Goal: Task Accomplishment & Management: Complete application form

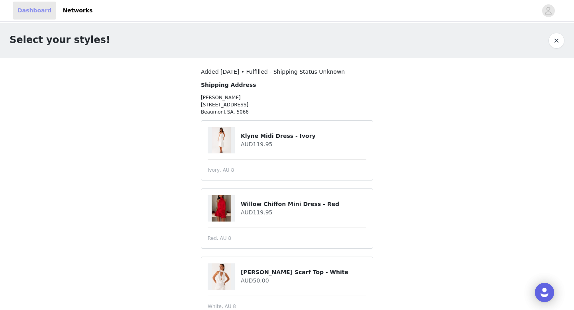
click at [43, 15] on link "Dashboard" at bounding box center [34, 11] width 43 height 18
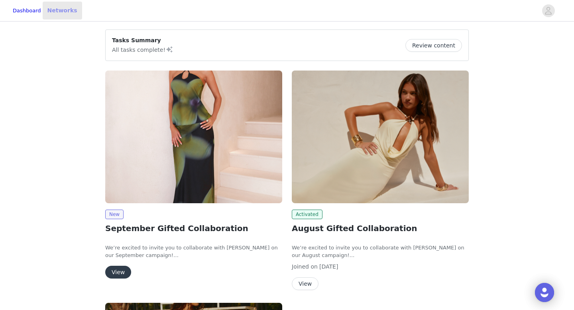
click at [73, 8] on link "Networks" at bounding box center [62, 11] width 39 height 18
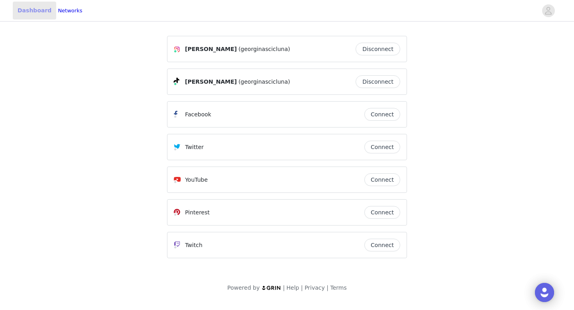
click at [41, 12] on link "Dashboard" at bounding box center [34, 11] width 43 height 18
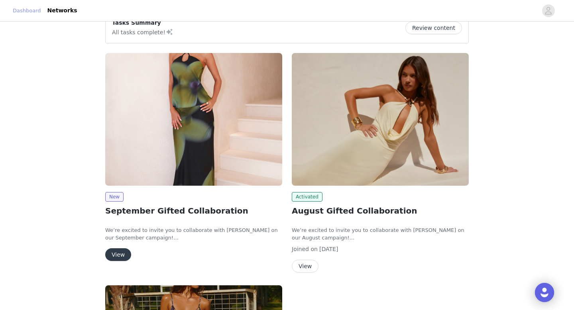
scroll to position [34, 0]
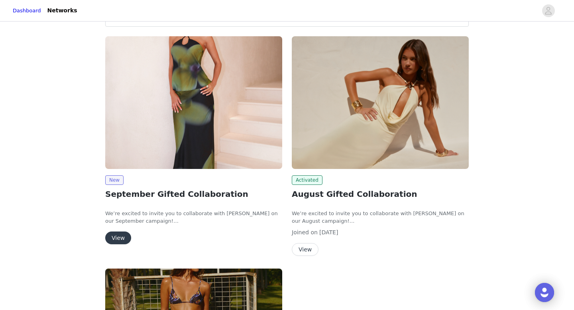
click at [140, 217] on p "We’re excited to invite you to collaborate with [PERSON_NAME] on our September …" at bounding box center [193, 218] width 177 height 16
click at [119, 240] on button "View" at bounding box center [118, 238] width 26 height 13
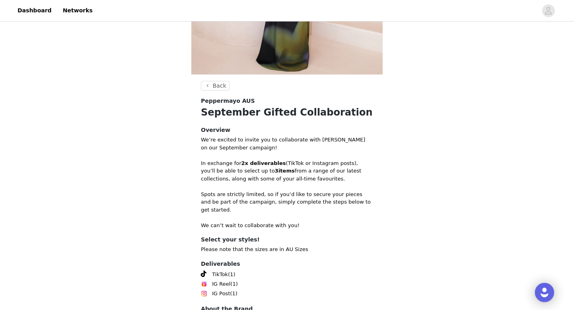
scroll to position [191, 0]
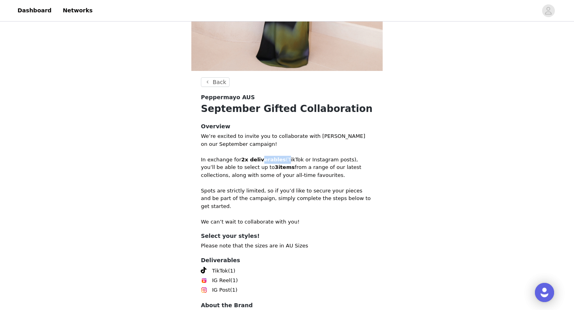
drag, startPoint x: 258, startPoint y: 158, endPoint x: 283, endPoint y: 159, distance: 24.7
click at [283, 159] on p "In exchange for 2x deliverables (TikTok or Instagram posts), you’ll be able to …" at bounding box center [287, 168] width 172 height 24
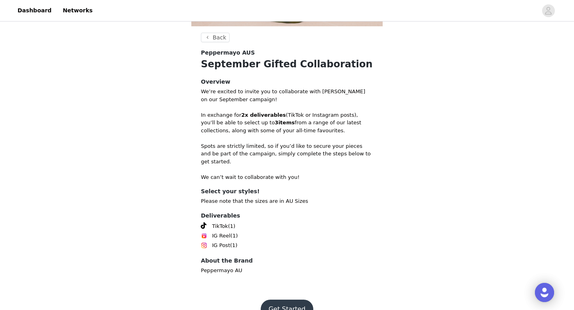
scroll to position [246, 0]
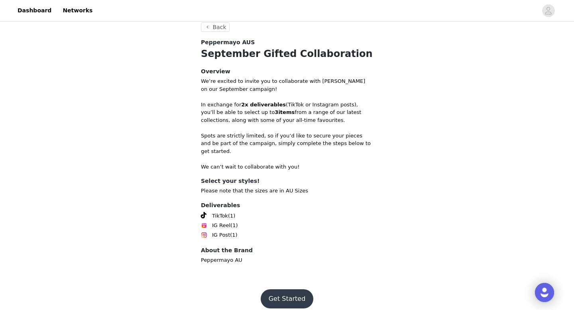
click at [276, 289] on button "Get Started" at bounding box center [287, 298] width 53 height 19
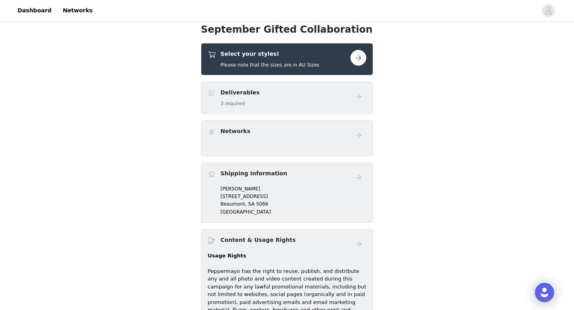
scroll to position [250, 0]
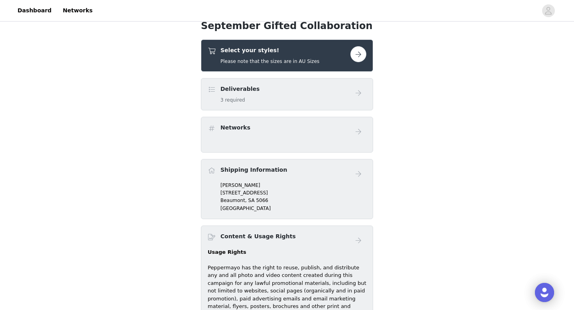
click at [272, 97] on div "Deliverables 3 required" at bounding box center [279, 94] width 143 height 19
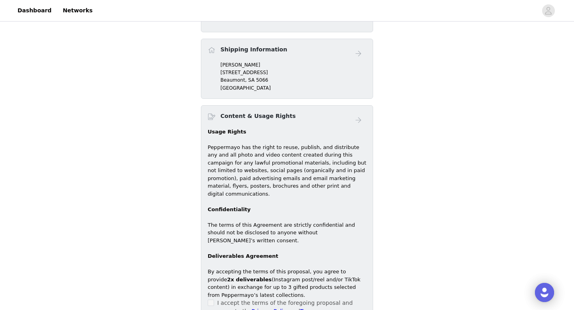
scroll to position [246, 0]
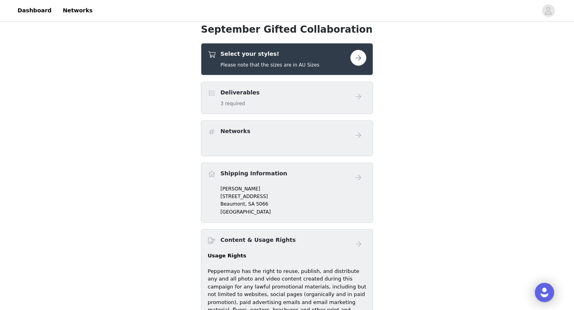
click at [277, 59] on div "Select your styles! Please note that the sizes are in AU Sizes" at bounding box center [269, 59] width 99 height 19
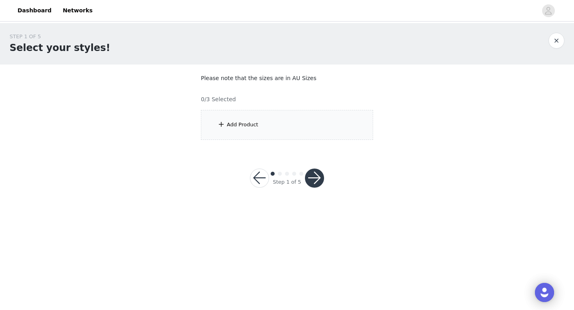
click at [261, 123] on div "Add Product" at bounding box center [287, 125] width 172 height 30
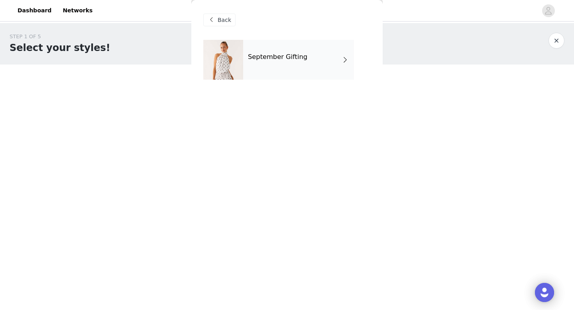
click at [296, 58] on h4 "September Gifting" at bounding box center [277, 56] width 59 height 7
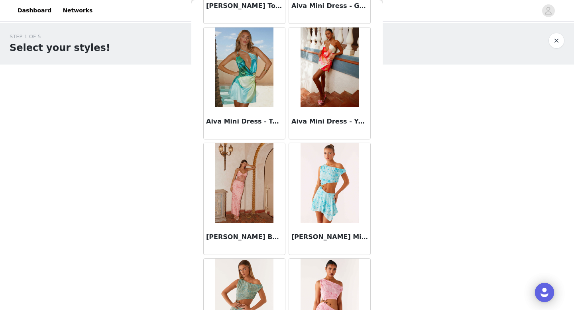
scroll to position [909, 0]
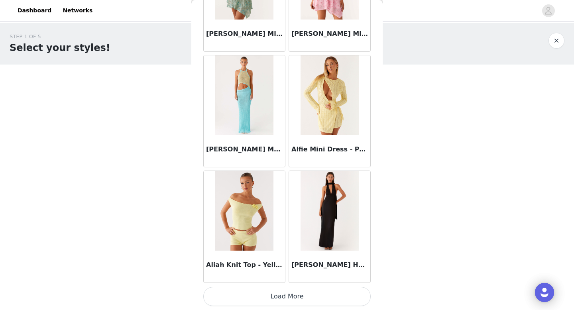
click at [298, 293] on button "Load More" at bounding box center [286, 296] width 167 height 19
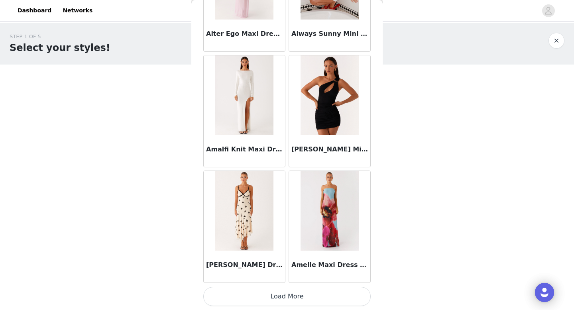
click at [281, 293] on button "Load More" at bounding box center [286, 296] width 167 height 19
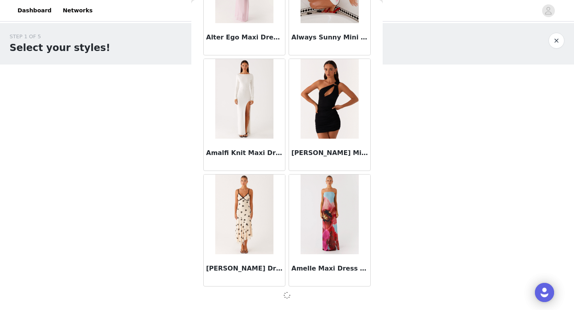
scroll to position [2061, 0]
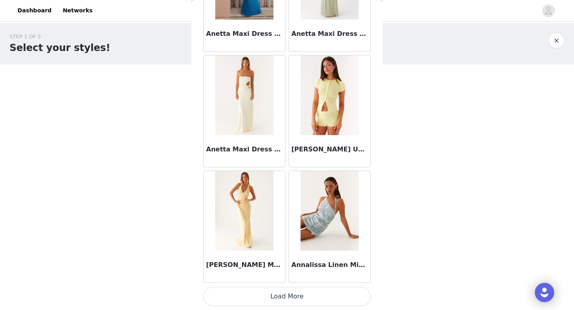
click at [289, 297] on button "Load More" at bounding box center [286, 296] width 167 height 19
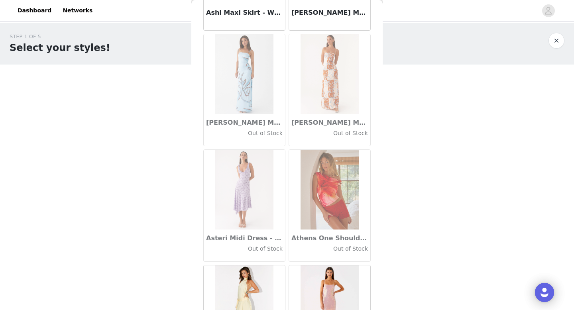
scroll to position [4376, 0]
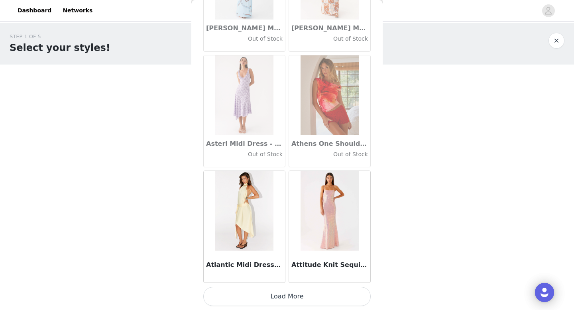
click at [287, 302] on button "Load More" at bounding box center [286, 296] width 167 height 19
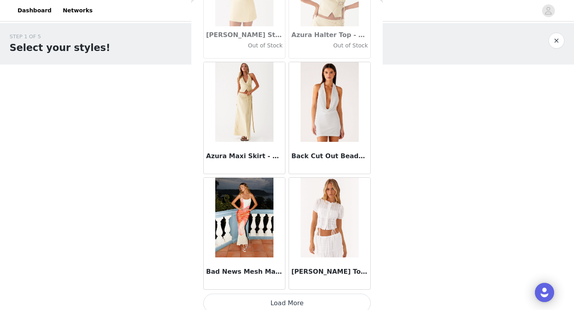
scroll to position [5532, 0]
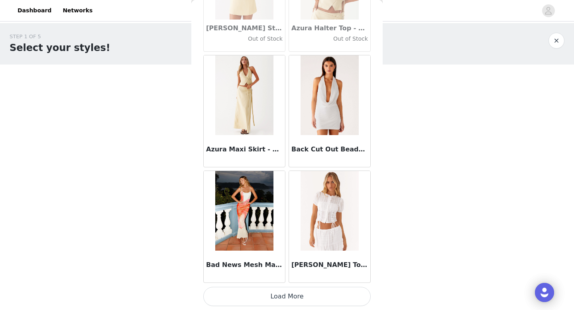
click at [278, 292] on button "Load More" at bounding box center [286, 296] width 167 height 19
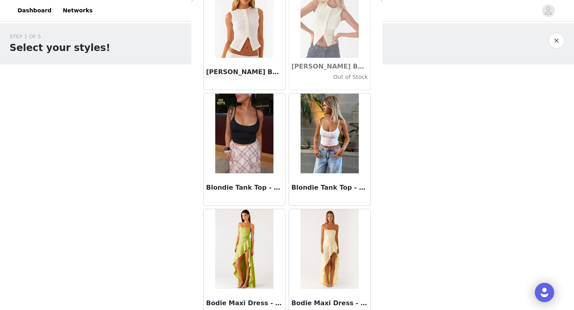
scroll to position [6688, 0]
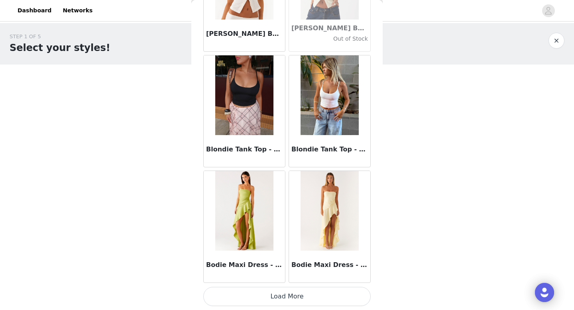
click at [283, 297] on button "Load More" at bounding box center [286, 296] width 167 height 19
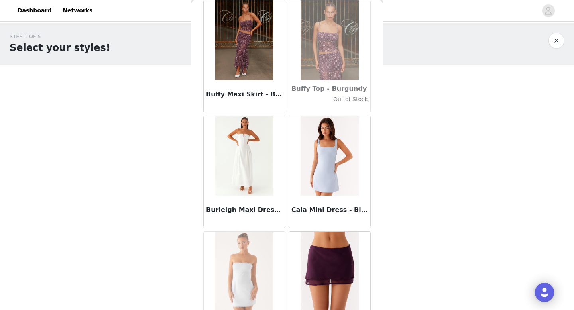
scroll to position [7843, 0]
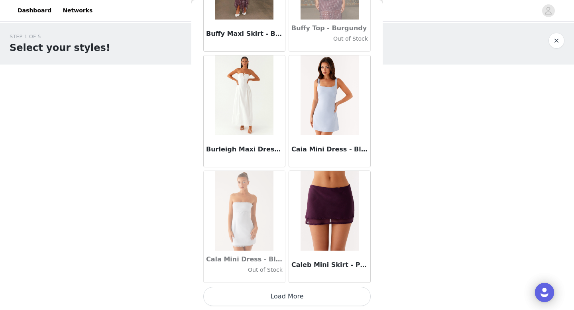
click at [290, 300] on button "Load More" at bounding box center [286, 296] width 167 height 19
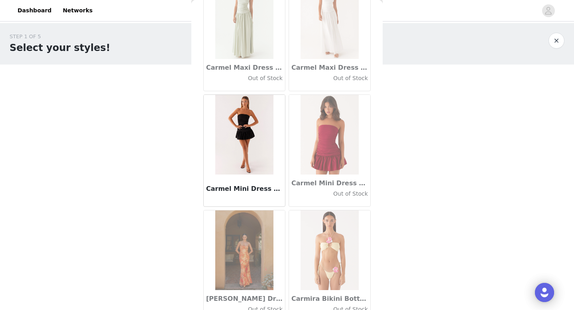
scroll to position [8999, 0]
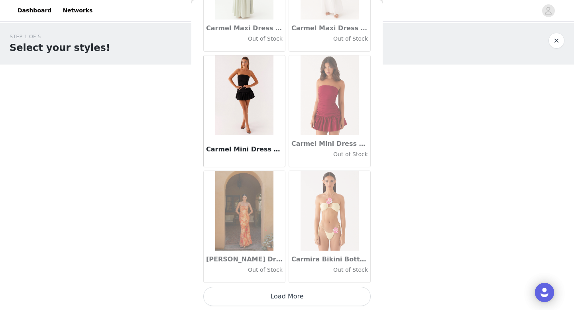
click at [275, 293] on button "Load More" at bounding box center [286, 296] width 167 height 19
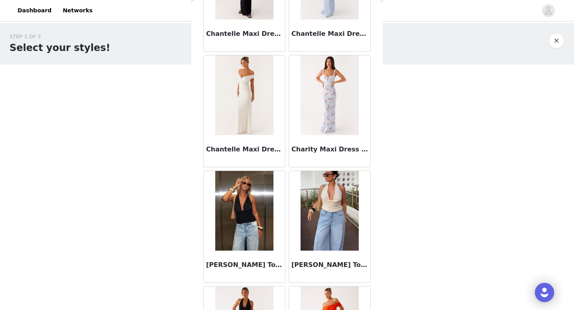
scroll to position [10155, 0]
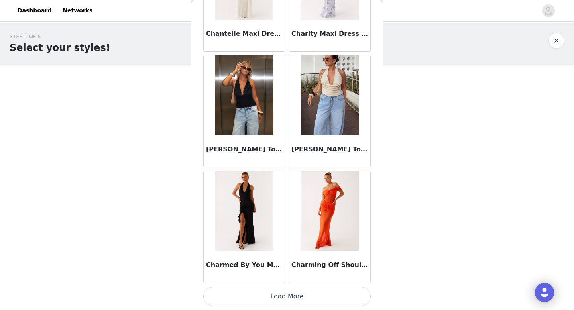
click at [277, 289] on button "Load More" at bounding box center [286, 296] width 167 height 19
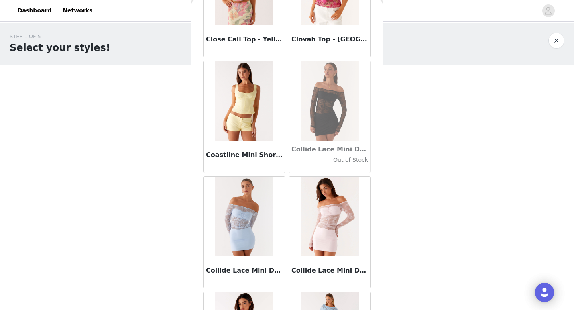
scroll to position [11311, 0]
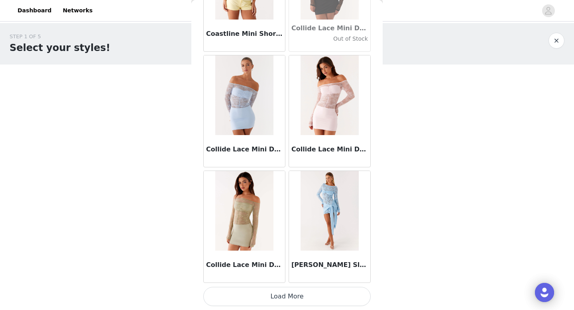
click at [294, 297] on button "Load More" at bounding box center [286, 296] width 167 height 19
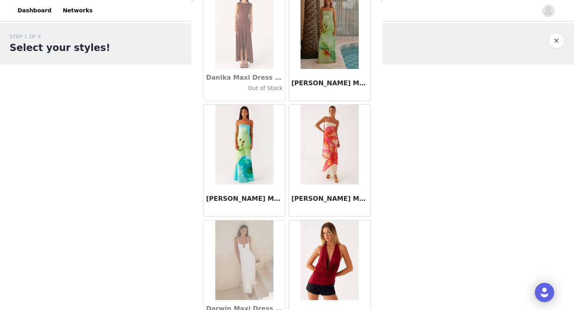
scroll to position [12466, 0]
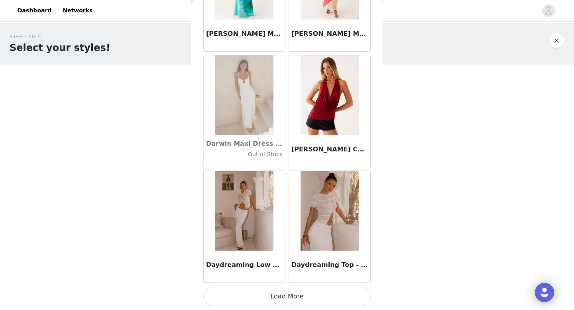
click at [294, 293] on button "Load More" at bounding box center [286, 296] width 167 height 19
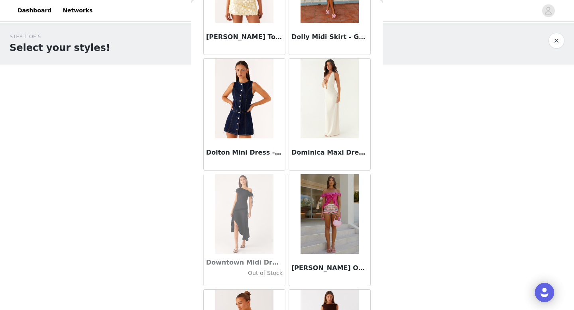
scroll to position [13622, 0]
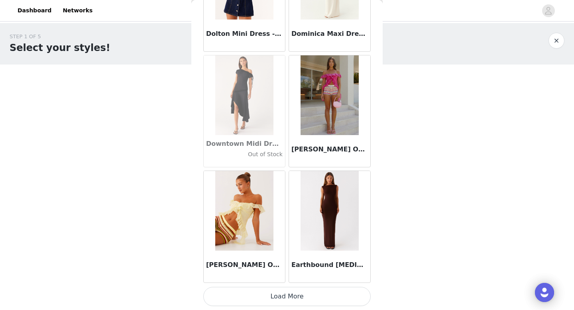
click at [276, 293] on button "Load More" at bounding box center [286, 296] width 167 height 19
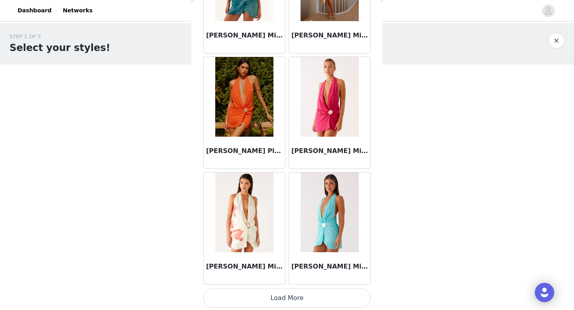
scroll to position [14778, 0]
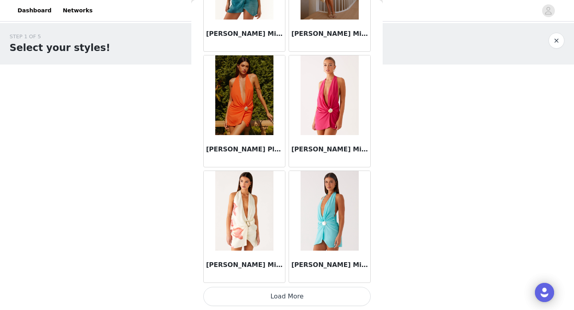
click at [275, 296] on button "Load More" at bounding box center [286, 296] width 167 height 19
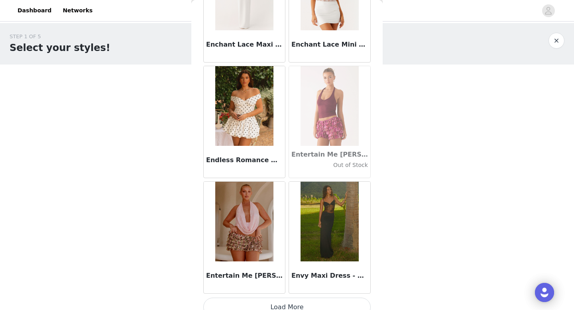
scroll to position [15933, 0]
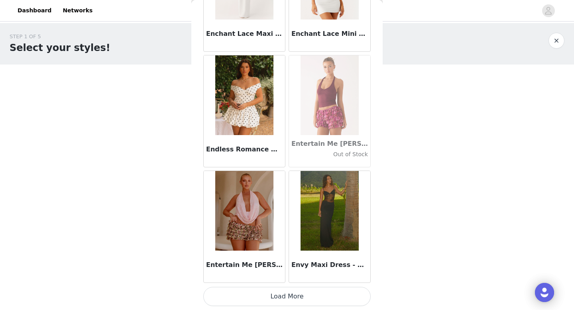
click at [265, 298] on button "Load More" at bounding box center [286, 296] width 167 height 19
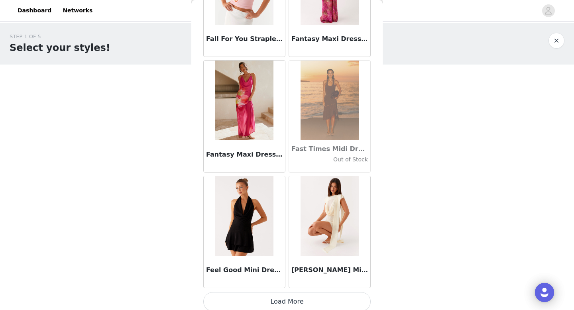
scroll to position [17089, 0]
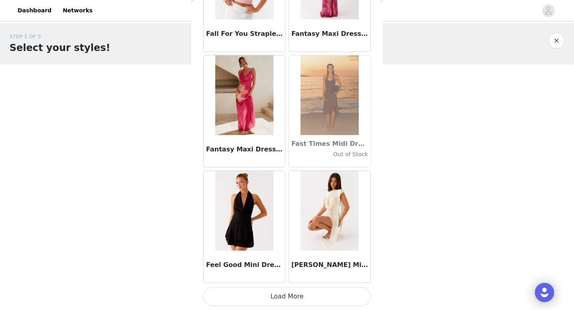
click at [278, 299] on button "Load More" at bounding box center [286, 296] width 167 height 19
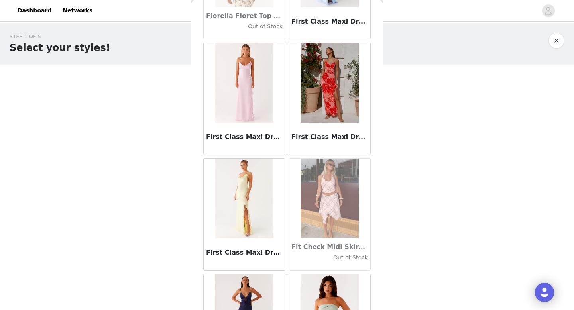
scroll to position [18245, 0]
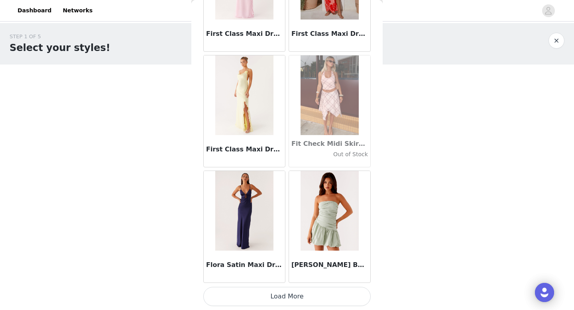
click at [287, 303] on button "Load More" at bounding box center [286, 296] width 167 height 19
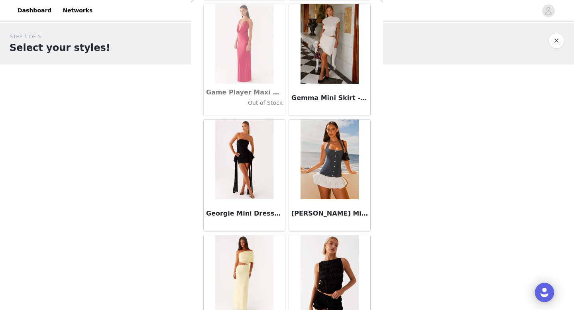
scroll to position [19400, 0]
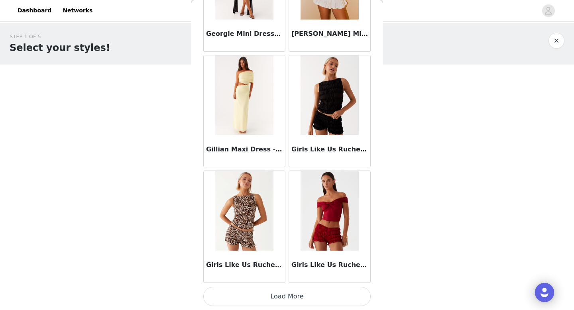
click at [292, 297] on button "Load More" at bounding box center [286, 296] width 167 height 19
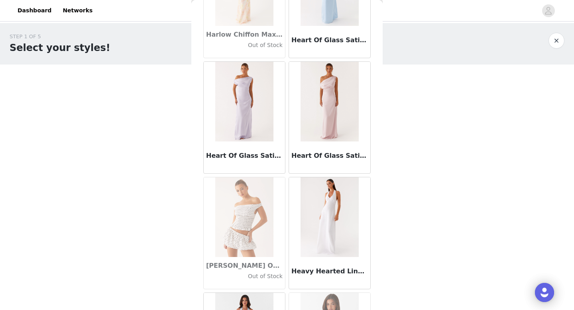
scroll to position [20556, 0]
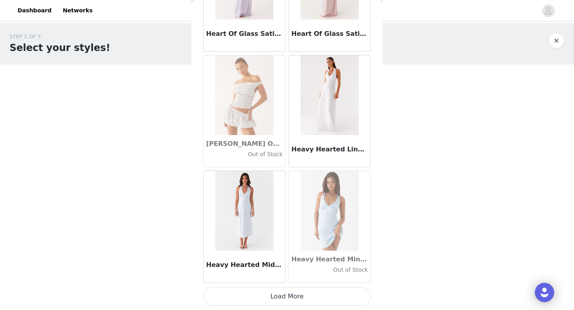
click at [299, 300] on button "Load More" at bounding box center [286, 296] width 167 height 19
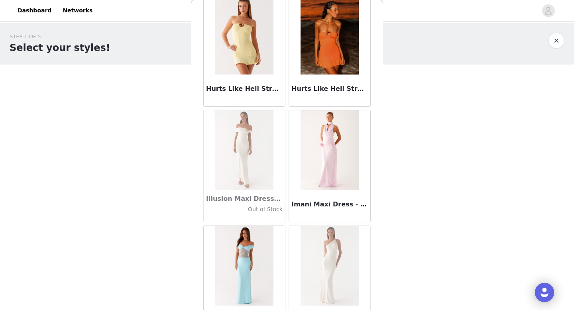
scroll to position [21712, 0]
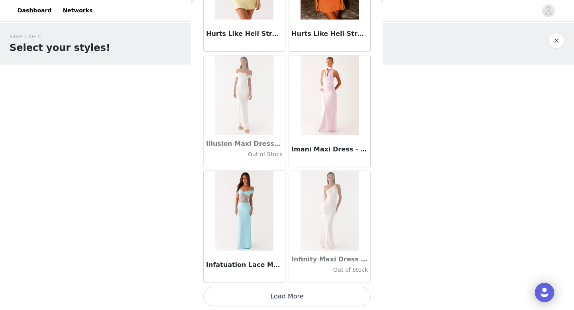
click at [302, 289] on button "Load More" at bounding box center [286, 296] width 167 height 19
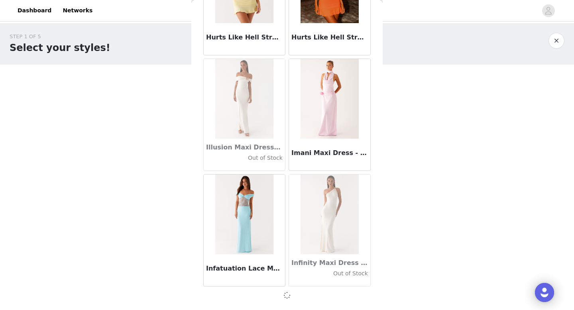
scroll to position [21708, 0]
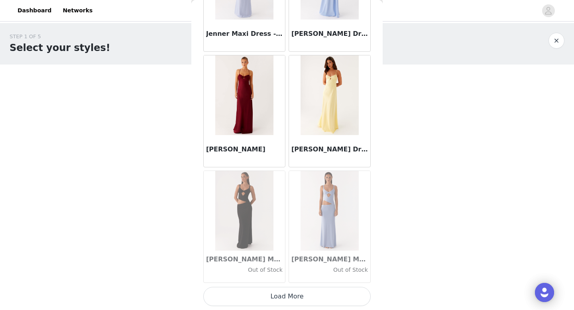
click at [291, 297] on button "Load More" at bounding box center [286, 296] width 167 height 19
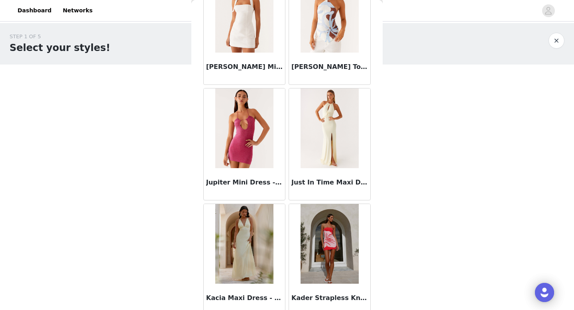
scroll to position [24023, 0]
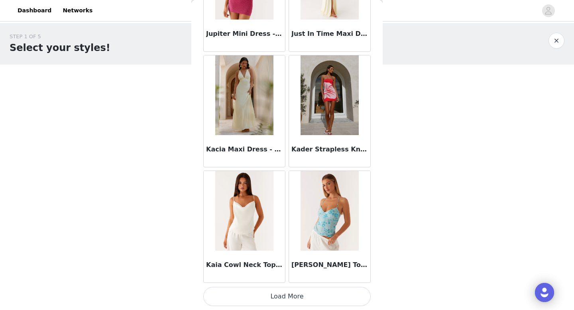
click at [292, 300] on button "Load More" at bounding box center [286, 296] width 167 height 19
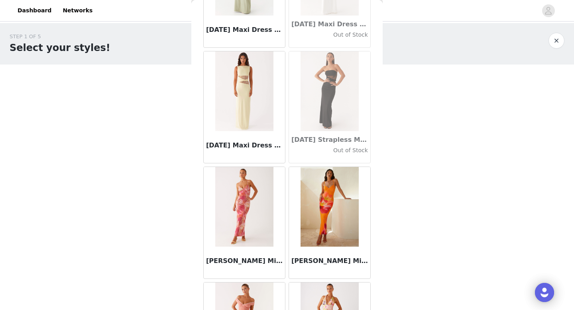
scroll to position [25179, 0]
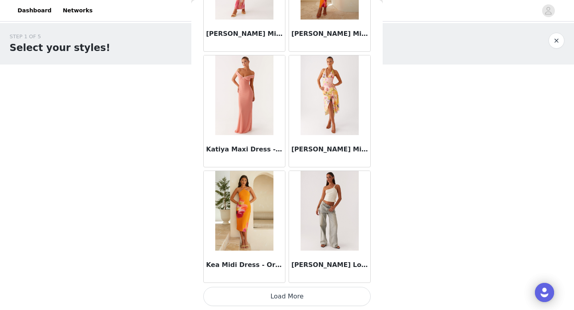
click at [259, 299] on button "Load More" at bounding box center [286, 296] width 167 height 19
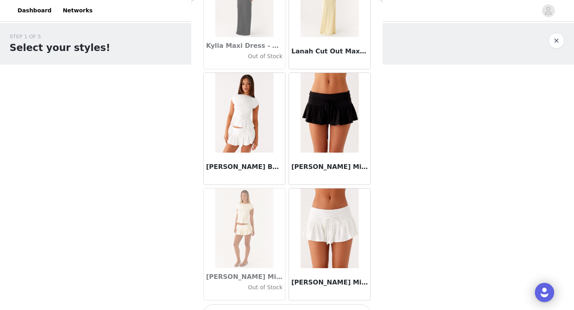
scroll to position [26334, 0]
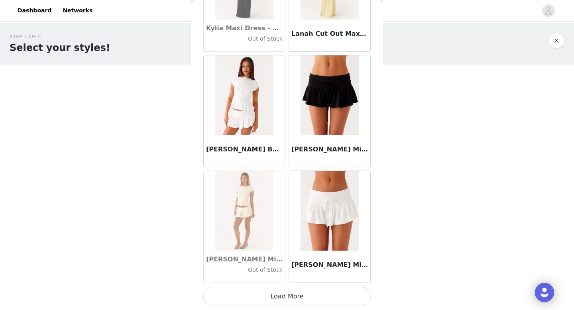
click at [273, 293] on button "Load More" at bounding box center [286, 296] width 167 height 19
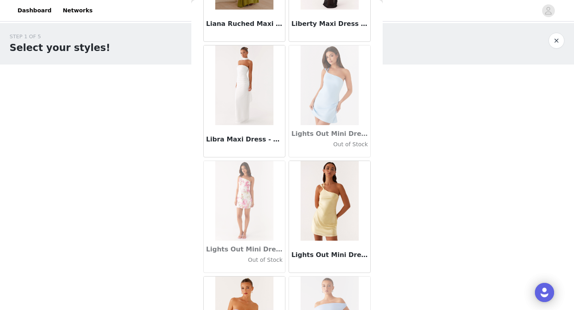
scroll to position [27490, 0]
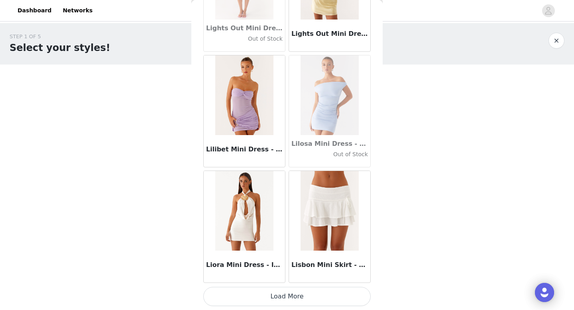
click at [271, 293] on button "Load More" at bounding box center [286, 296] width 167 height 19
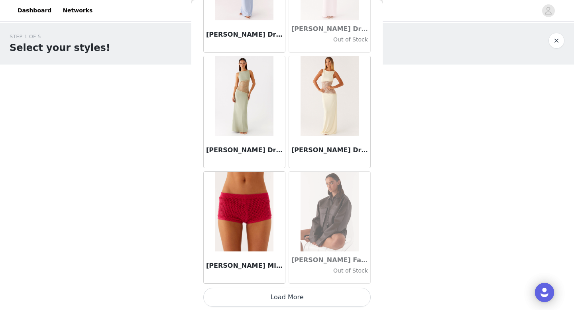
scroll to position [28646, 0]
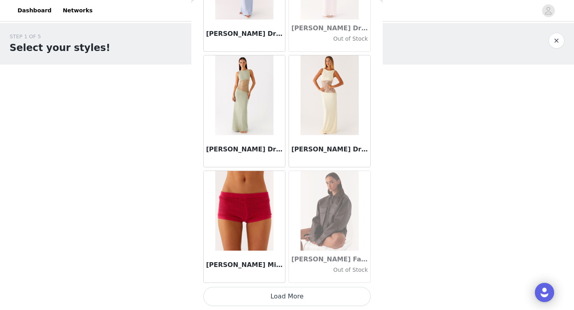
click at [273, 293] on button "Load More" at bounding box center [286, 296] width 167 height 19
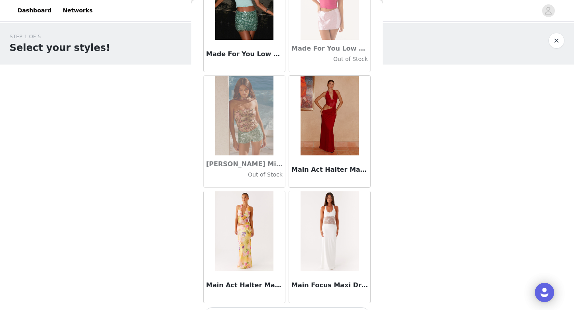
scroll to position [29801, 0]
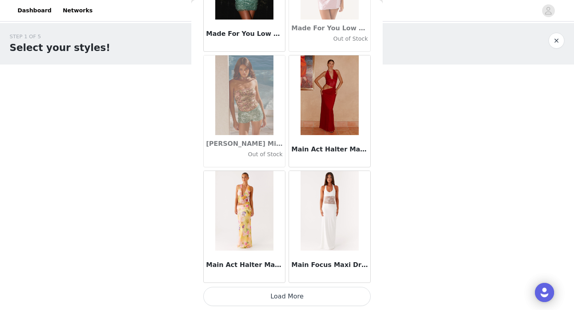
click at [272, 296] on button "Load More" at bounding box center [286, 296] width 167 height 19
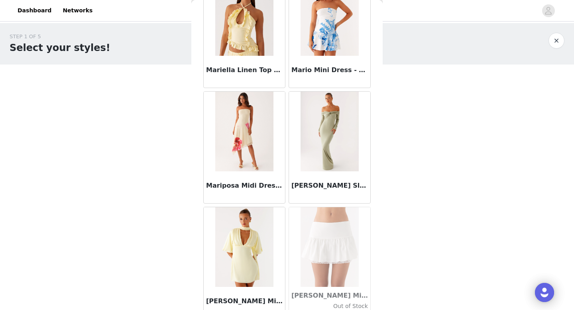
scroll to position [30957, 0]
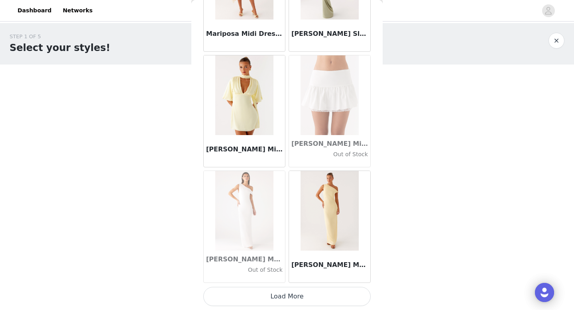
click at [278, 295] on button "Load More" at bounding box center [286, 296] width 167 height 19
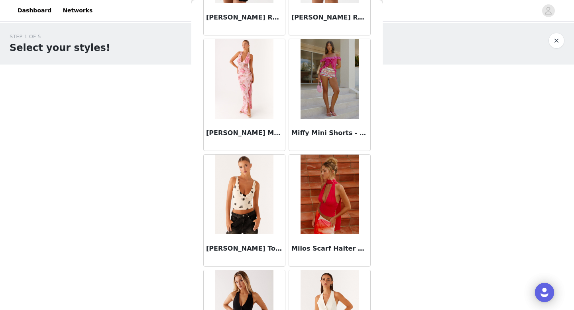
scroll to position [32113, 0]
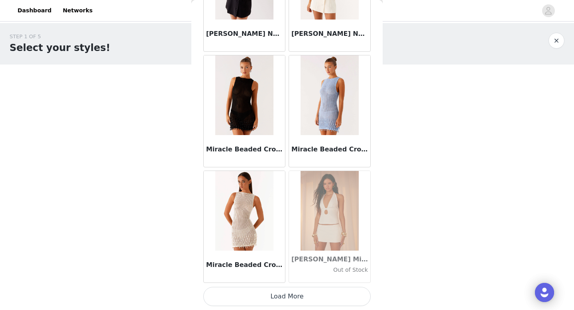
click at [274, 297] on button "Load More" at bounding box center [286, 296] width 167 height 19
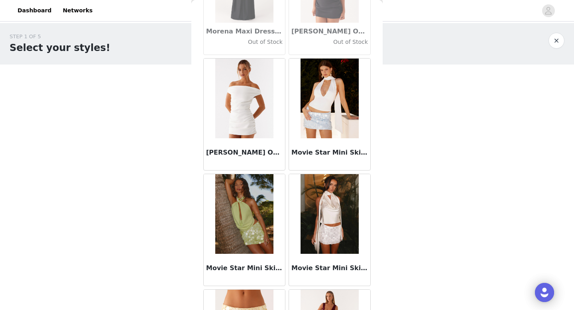
scroll to position [33268, 0]
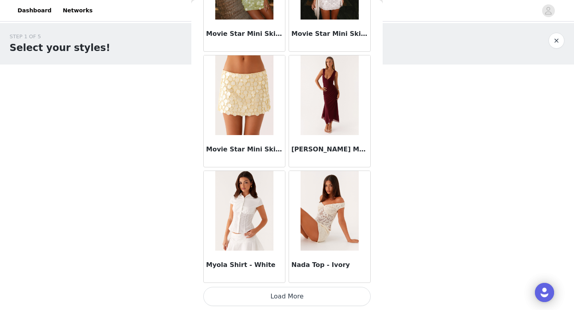
click at [263, 301] on button "Load More" at bounding box center [286, 296] width 167 height 19
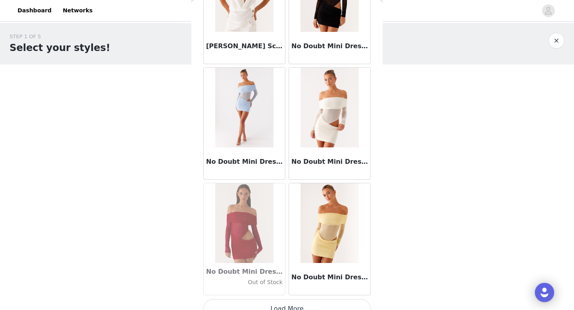
scroll to position [34424, 0]
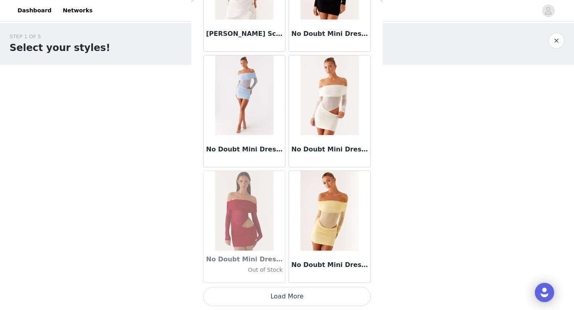
click at [275, 294] on button "Load More" at bounding box center [286, 296] width 167 height 19
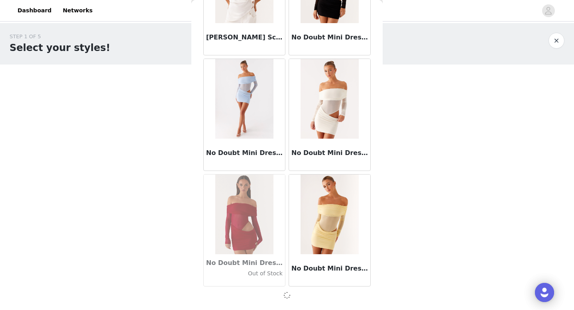
scroll to position [34420, 0]
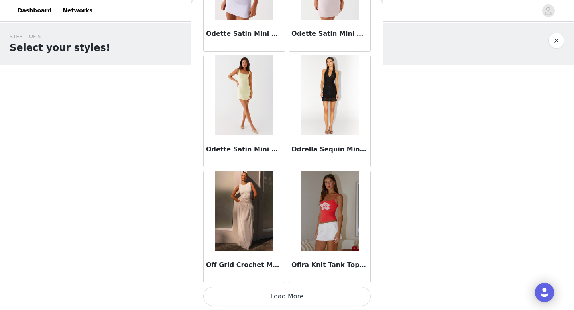
click at [272, 294] on button "Load More" at bounding box center [286, 296] width 167 height 19
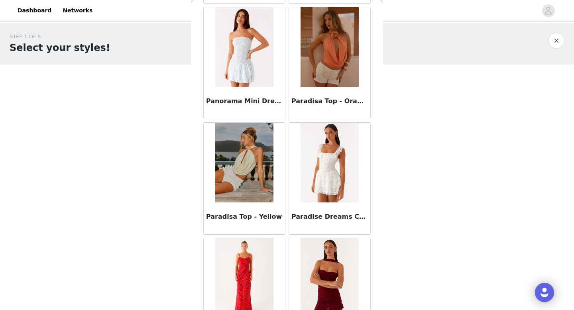
scroll to position [36735, 0]
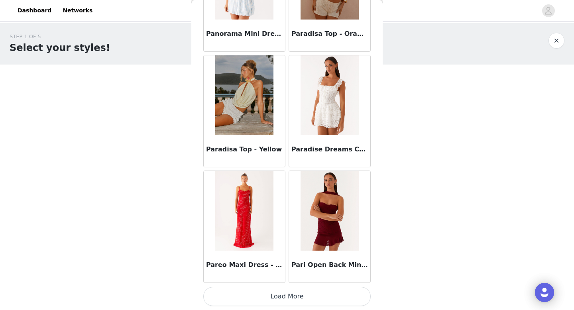
click at [279, 290] on button "Load More" at bounding box center [286, 296] width 167 height 19
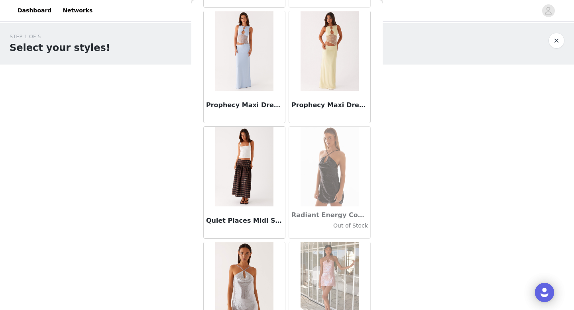
scroll to position [37891, 0]
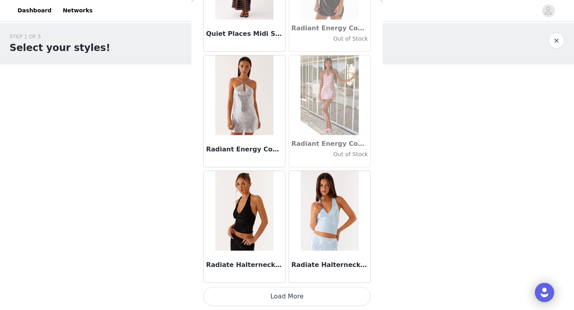
click at [274, 300] on button "Load More" at bounding box center [286, 296] width 167 height 19
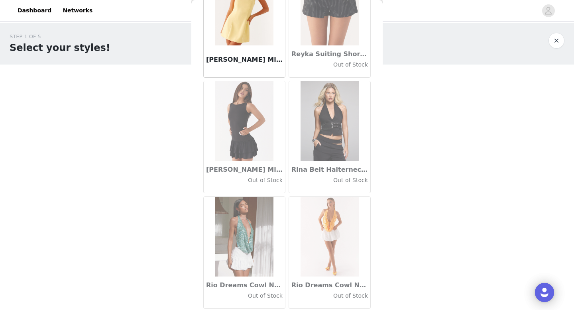
scroll to position [39047, 0]
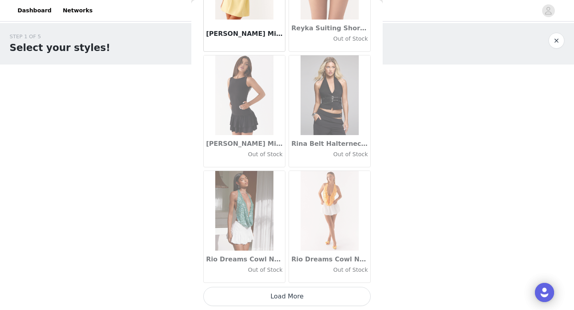
click at [266, 292] on button "Load More" at bounding box center [286, 296] width 167 height 19
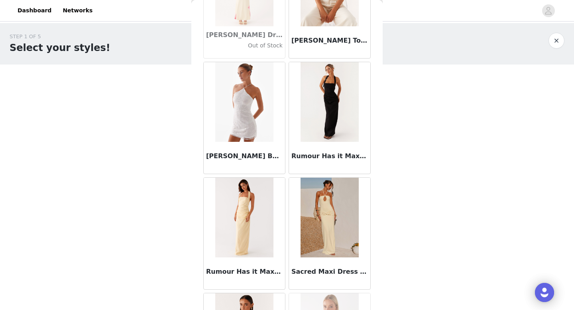
scroll to position [40202, 0]
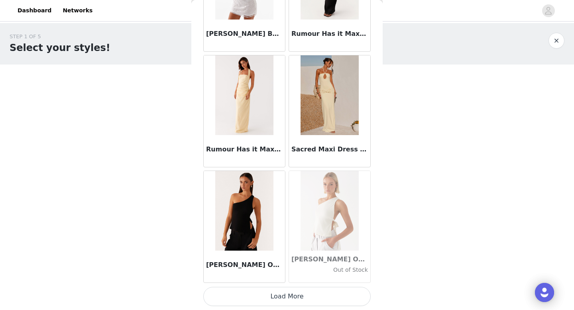
click at [267, 293] on button "Load More" at bounding box center [286, 296] width 167 height 19
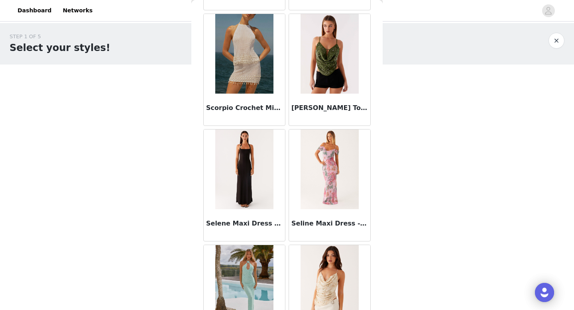
scroll to position [41358, 0]
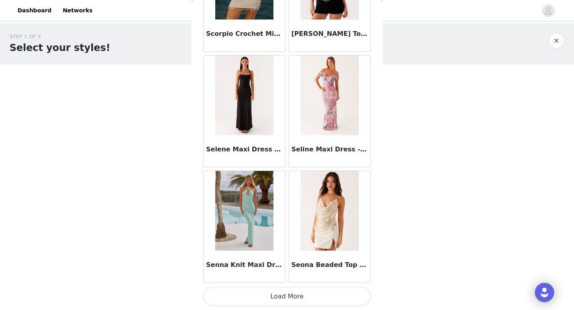
click at [268, 293] on button "Load More" at bounding box center [286, 296] width 167 height 19
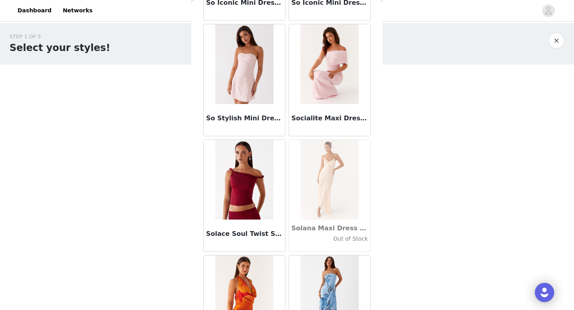
scroll to position [42513, 0]
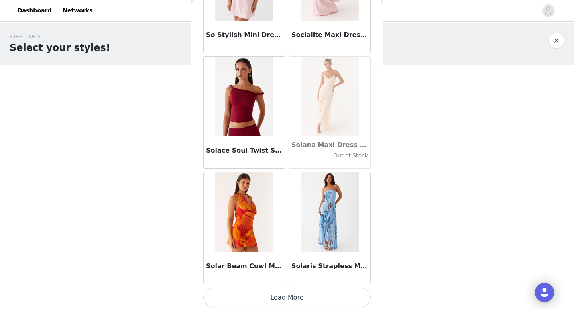
click at [265, 300] on button "Load More" at bounding box center [286, 297] width 167 height 19
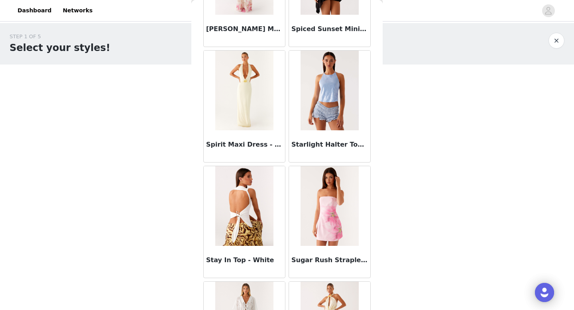
scroll to position [43669, 0]
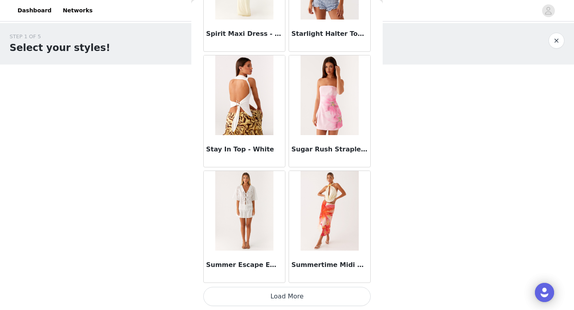
click at [274, 295] on button "Load More" at bounding box center [286, 296] width 167 height 19
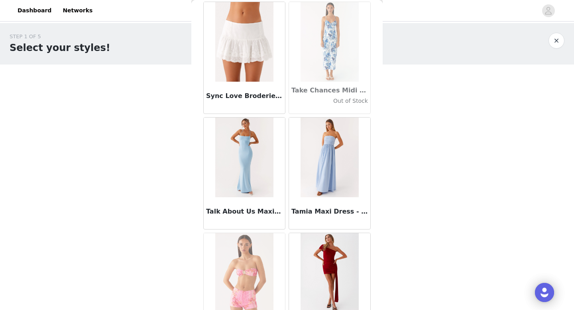
scroll to position [44825, 0]
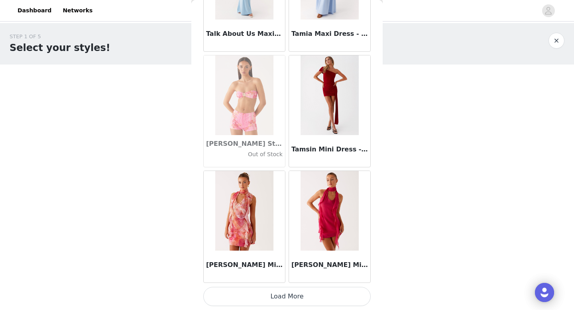
click at [275, 295] on button "Load More" at bounding box center [286, 296] width 167 height 19
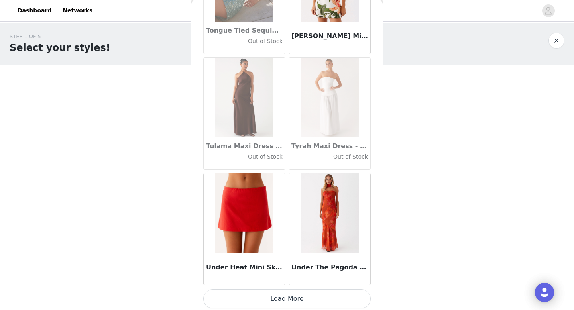
scroll to position [45981, 0]
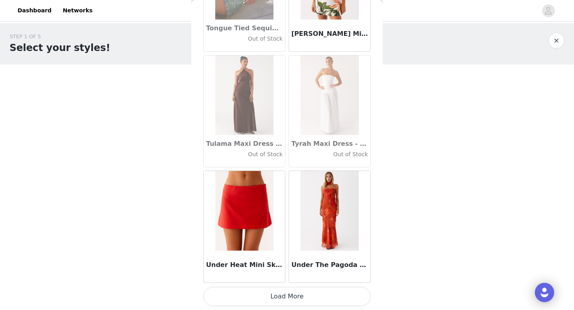
click at [272, 291] on button "Load More" at bounding box center [286, 296] width 167 height 19
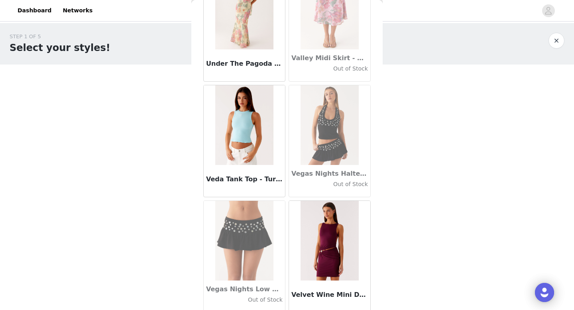
scroll to position [47137, 0]
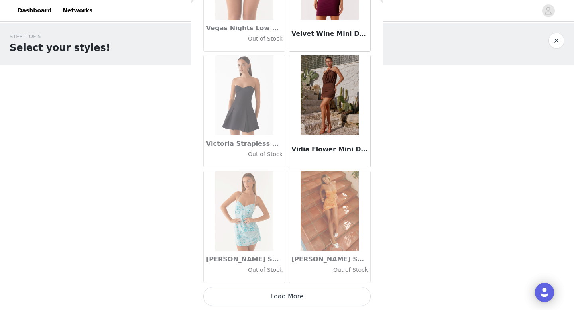
click at [294, 298] on button "Load More" at bounding box center [286, 296] width 167 height 19
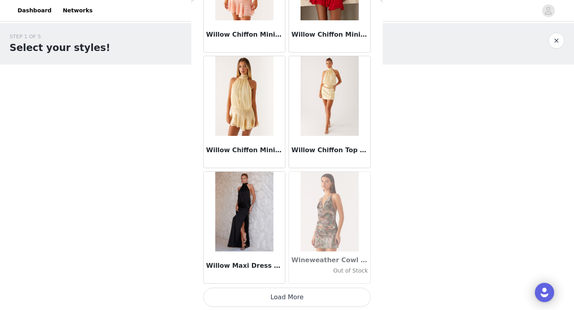
scroll to position [48292, 0]
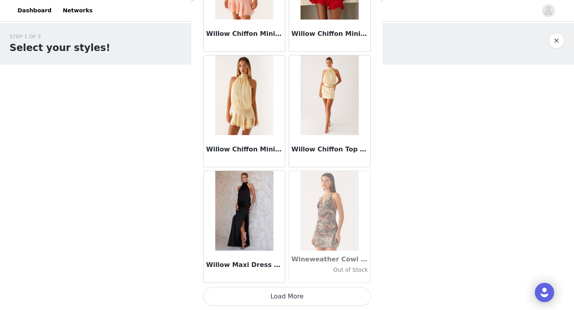
click at [293, 296] on button "Load More" at bounding box center [286, 296] width 167 height 19
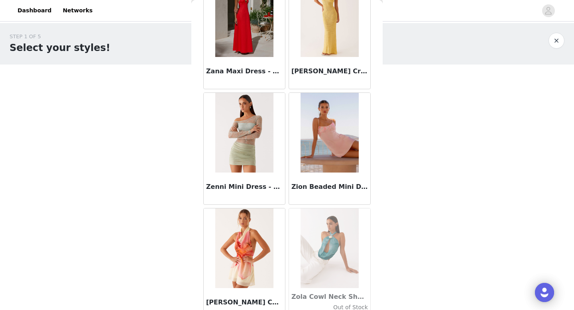
scroll to position [49448, 0]
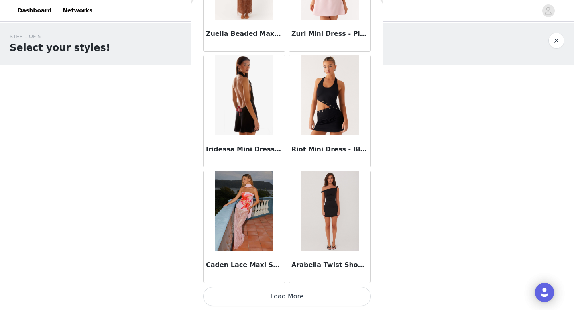
click at [297, 297] on button "Load More" at bounding box center [286, 296] width 167 height 19
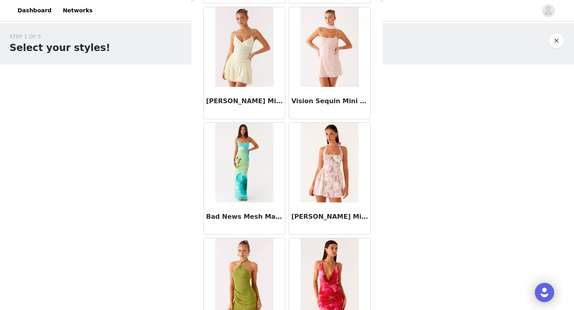
scroll to position [50604, 0]
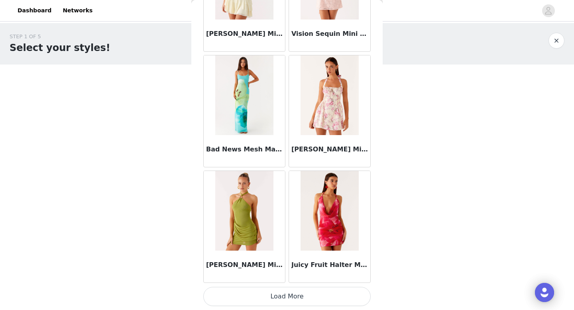
click at [265, 293] on button "Load More" at bounding box center [286, 296] width 167 height 19
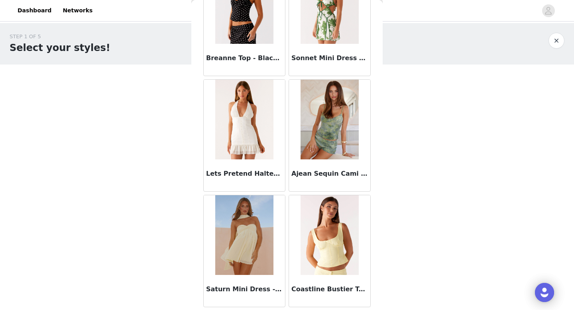
scroll to position [51759, 0]
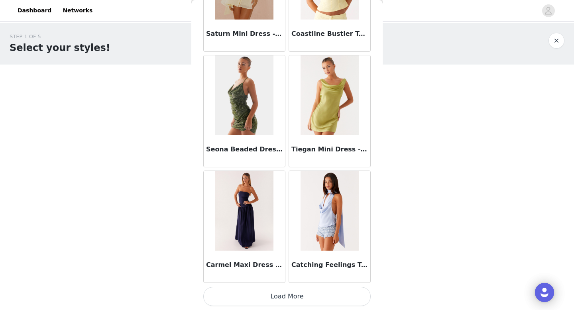
click at [277, 294] on button "Load More" at bounding box center [286, 296] width 167 height 19
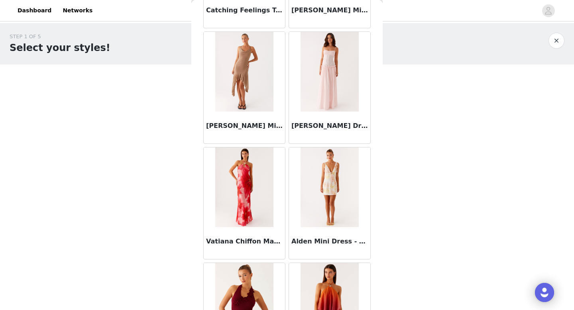
scroll to position [52915, 0]
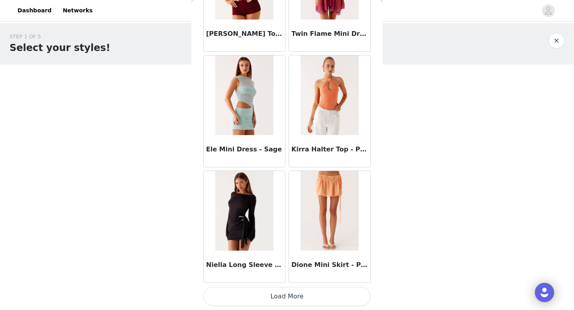
click at [279, 300] on button "Load More" at bounding box center [286, 296] width 167 height 19
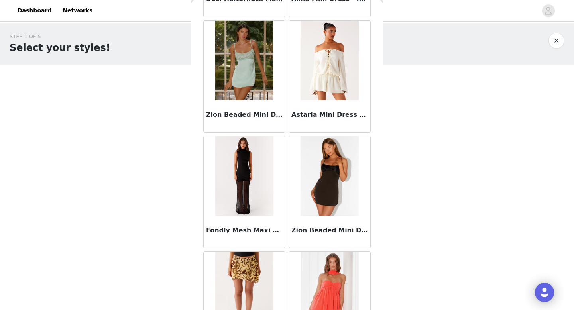
scroll to position [54071, 0]
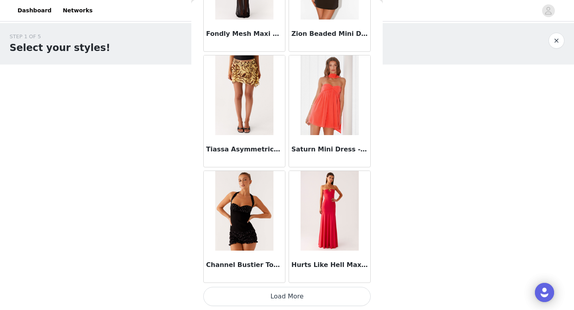
click at [267, 300] on button "Load More" at bounding box center [286, 296] width 167 height 19
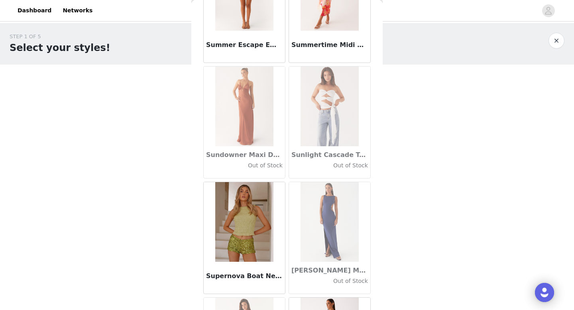
scroll to position [44242, 0]
